Goal: Information Seeking & Learning: Check status

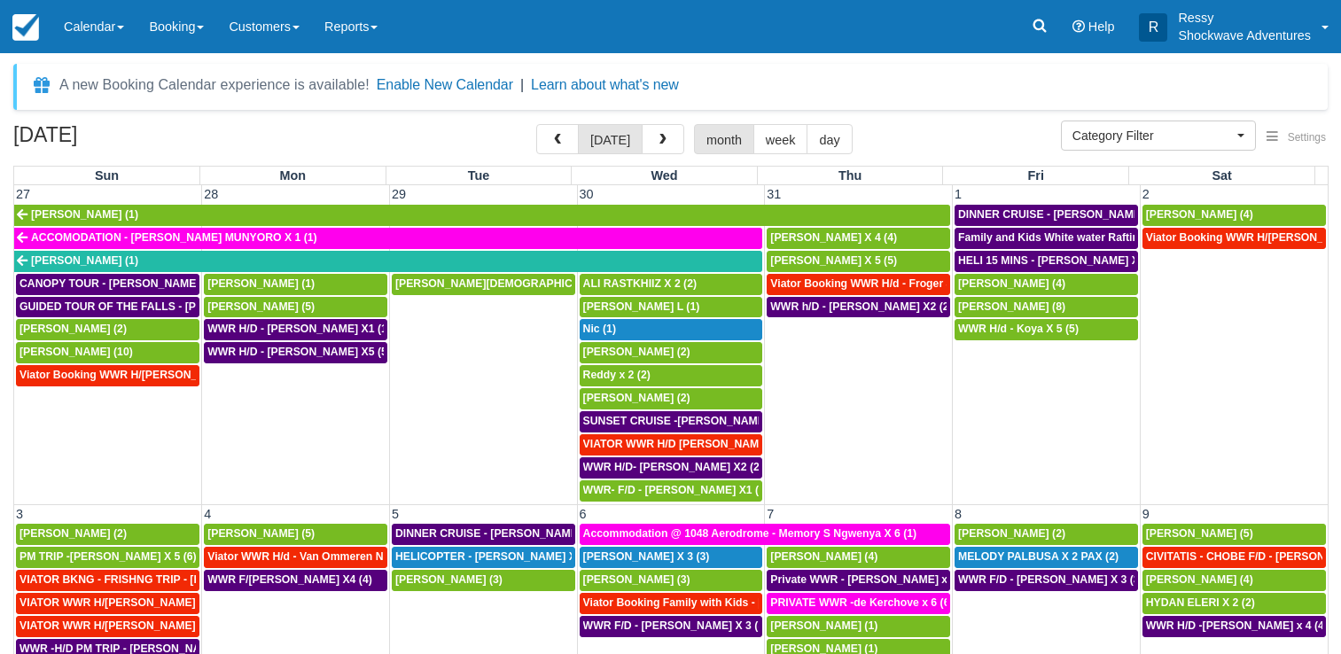
select select
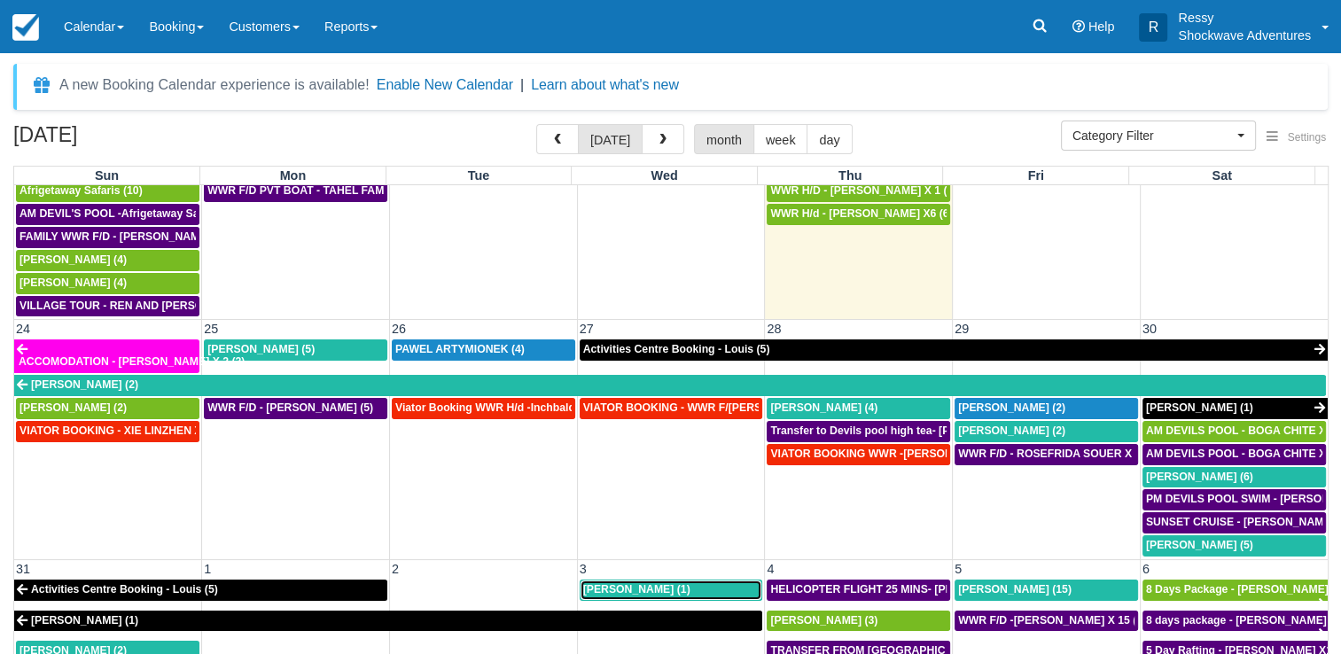
click at [702, 583] on div "Valentina Zenobi (1)" at bounding box center [671, 590] width 176 height 14
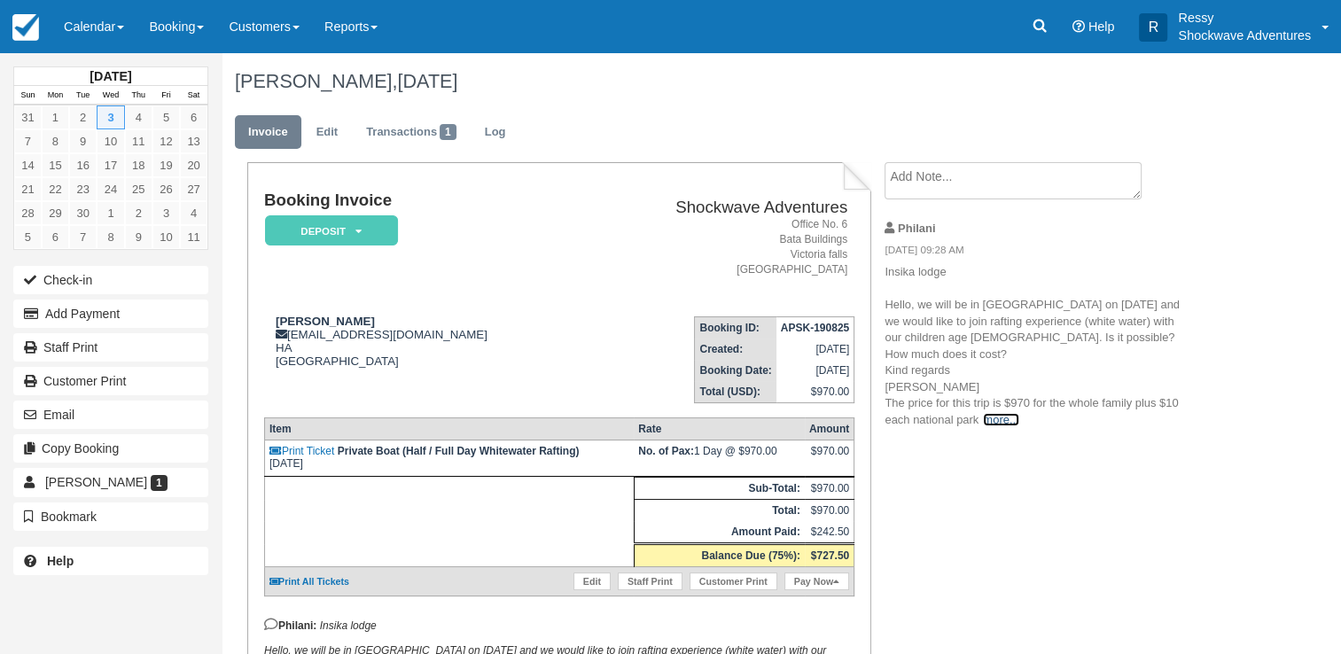
click at [1005, 417] on link "more..." at bounding box center [1000, 419] width 35 height 13
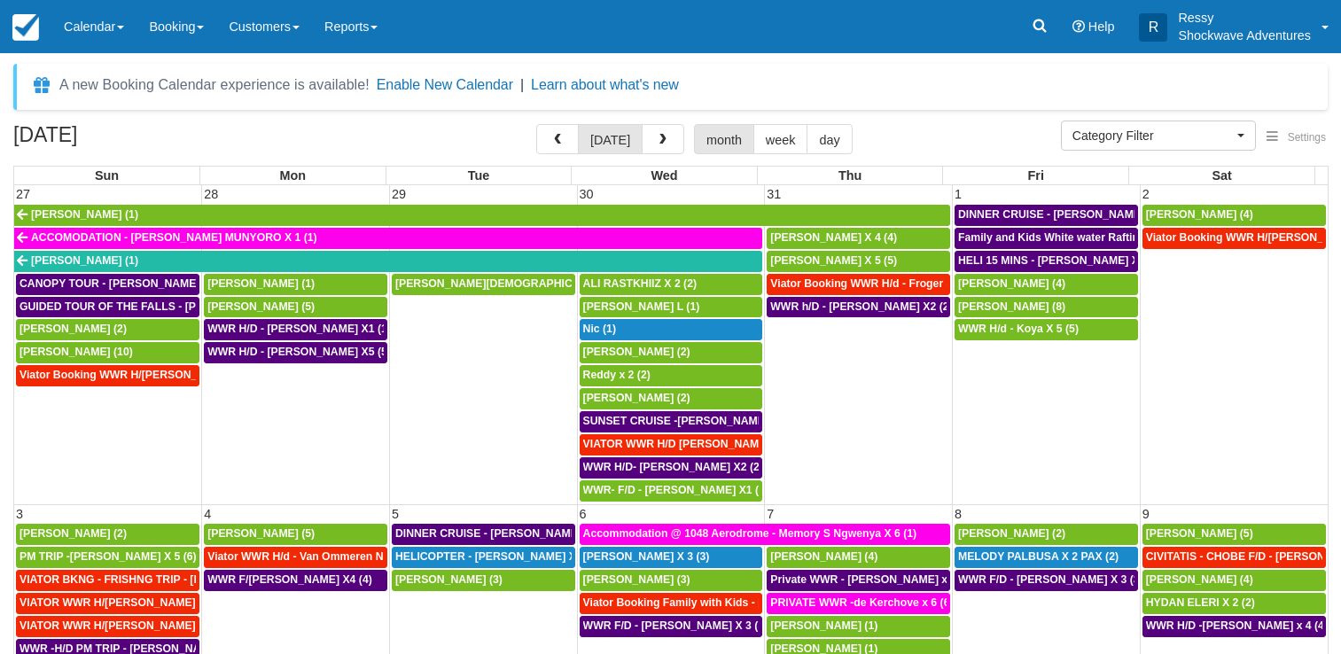
select select
